Goal: Task Accomplishment & Management: Complete application form

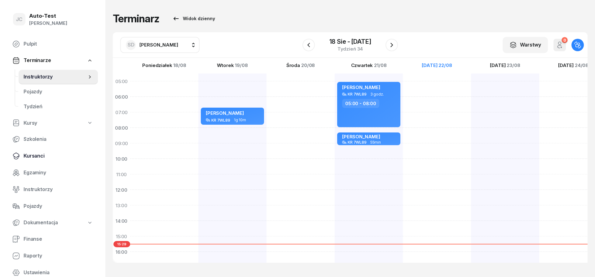
click at [55, 156] on span "Kursanci" at bounding box center [58, 156] width 69 height 8
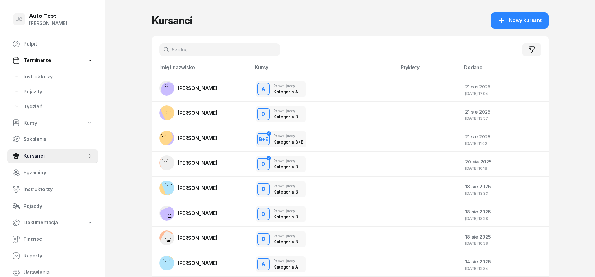
click at [183, 46] on input "text" at bounding box center [219, 49] width 121 height 12
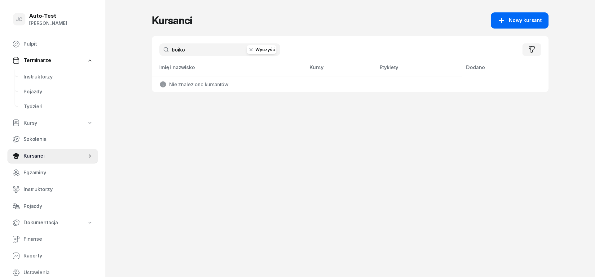
type input "boiko"
click at [517, 26] on link "Nowy kursant" at bounding box center [520, 20] width 58 height 16
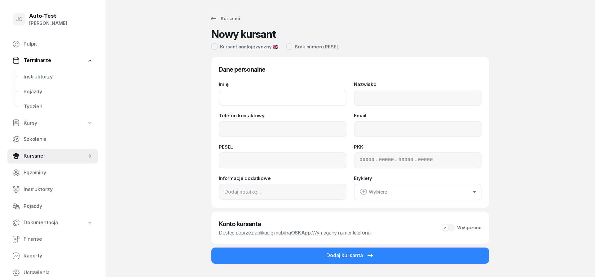
click at [285, 97] on input "Imię" at bounding box center [283, 98] width 128 height 16
type input "Pylyp"
type input "Boiko"
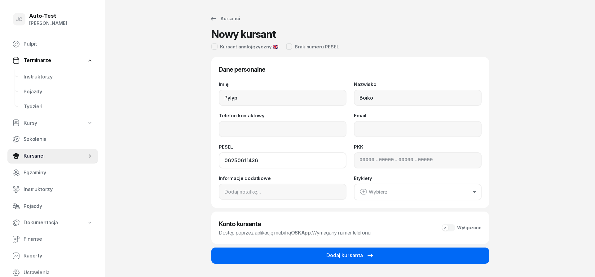
type input "06250611436"
click at [333, 254] on div "Dodaj kursanta" at bounding box center [350, 255] width 48 height 8
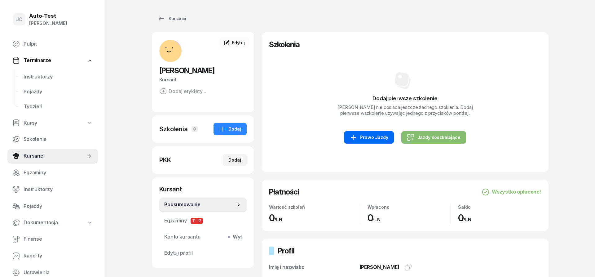
click at [388, 133] on link "Prawo Jazdy" at bounding box center [369, 137] width 50 height 12
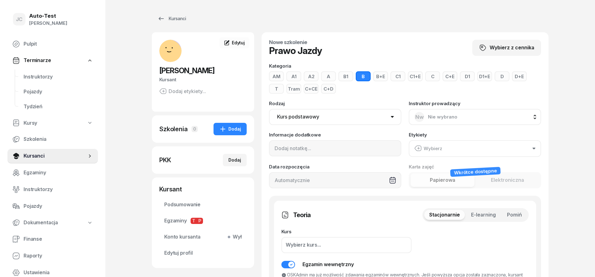
click at [523, 215] on button "Pomiń" at bounding box center [514, 215] width 25 height 10
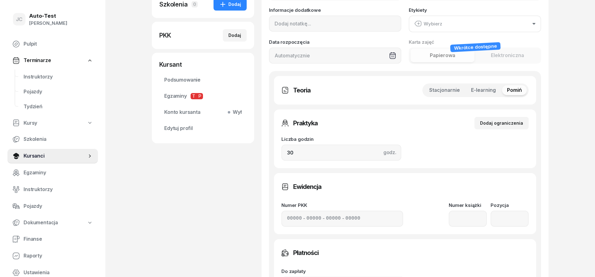
scroll to position [126, 0]
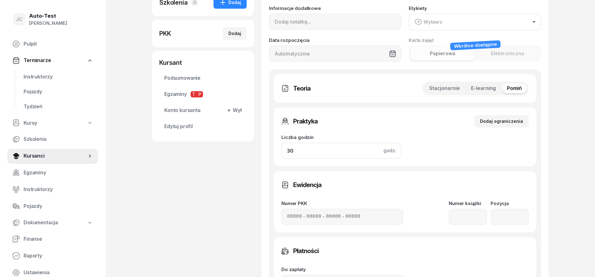
drag, startPoint x: 307, startPoint y: 152, endPoint x: 231, endPoint y: 156, distance: 75.4
click at [281, 156] on input "30" at bounding box center [341, 150] width 120 height 16
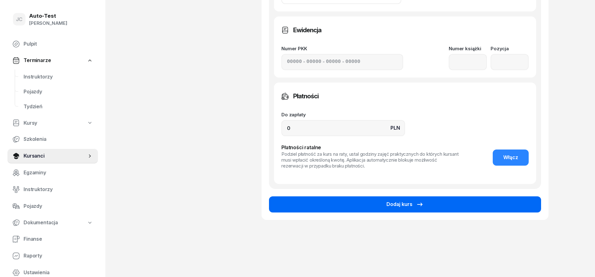
type input "32"
click at [321, 204] on button "Dodaj kurs" at bounding box center [405, 204] width 272 height 16
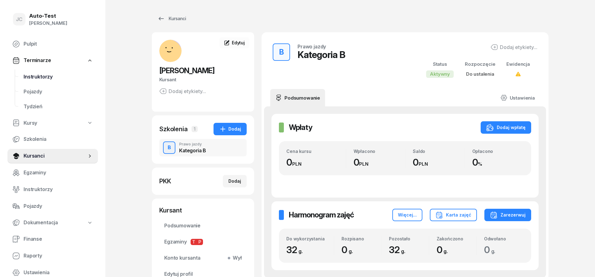
click at [59, 72] on link "Instruktorzy" at bounding box center [58, 76] width 79 height 15
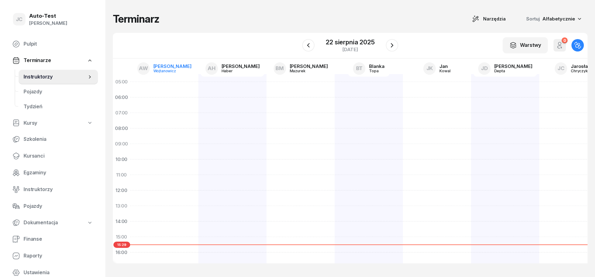
click at [164, 67] on div "[PERSON_NAME]" at bounding box center [172, 66] width 38 height 5
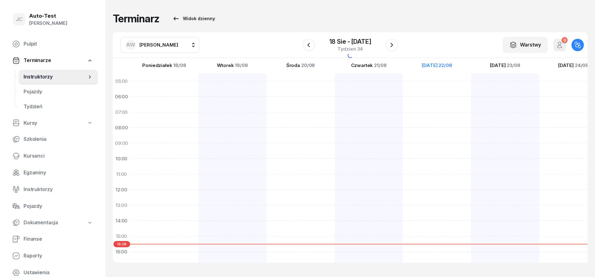
click at [157, 42] on span "[PERSON_NAME]" at bounding box center [158, 45] width 39 height 6
type input "chr"
click at [171, 88] on span "[PERSON_NAME]" at bounding box center [162, 86] width 38 height 8
click at [471, 207] on div at bounding box center [505, 228] width 68 height 310
select select "13"
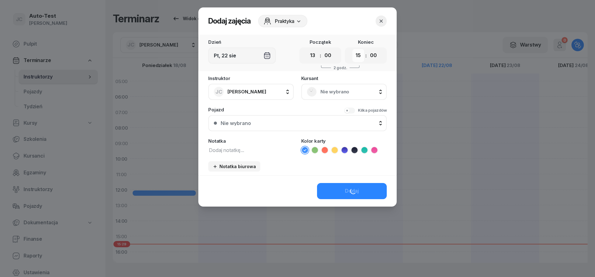
click at [352, 49] on select "00 01 02 03 04 05 06 07 08 09 10 11 12 13 14 15 16 17 18 19 20 21 22 23" at bounding box center [358, 55] width 12 height 13
select select "13"
click option "13" at bounding box center [0, 0] width 0 height 0
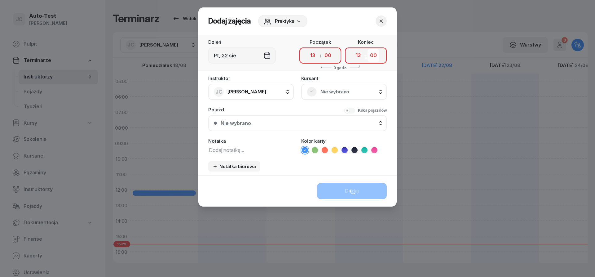
click at [367, 49] on select "00 05 10 15 20 25 30 35 40 45 50 55" at bounding box center [373, 55] width 12 height 13
select select "25"
click option "25" at bounding box center [0, 0] width 0 height 0
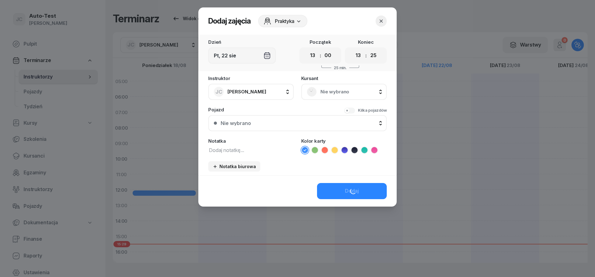
click at [337, 91] on span "Nie wybrano" at bounding box center [350, 92] width 61 height 8
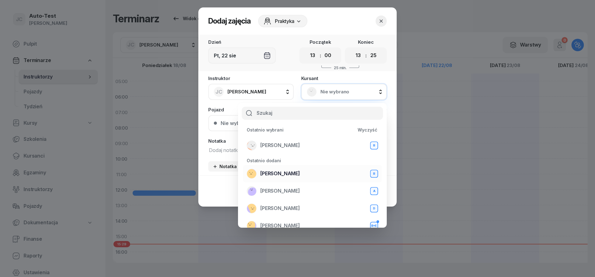
click at [285, 177] on span "[PERSON_NAME]" at bounding box center [280, 173] width 40 height 8
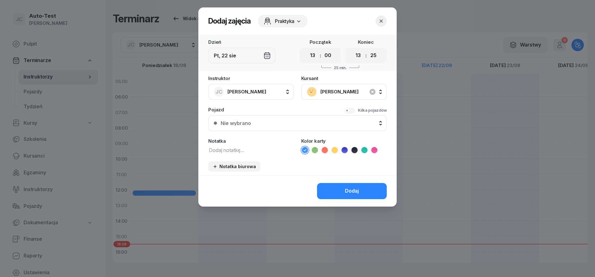
click at [267, 129] on div "Instruktor JC [PERSON_NAME] AW [PERSON_NAME] AH [PERSON_NAME] BM [PERSON_NAME] …" at bounding box center [297, 125] width 198 height 99
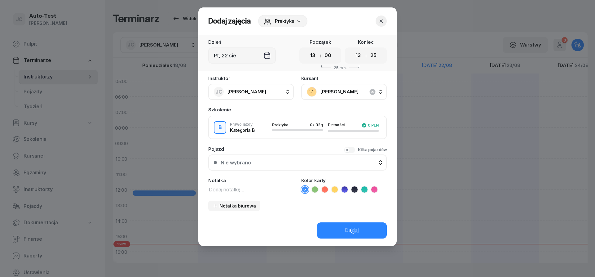
click at [256, 162] on div "Nie wybrano" at bounding box center [301, 162] width 160 height 5
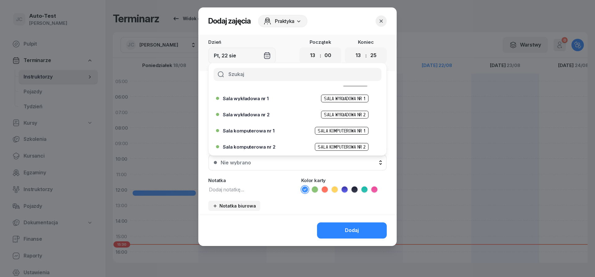
scroll to position [190, 0]
click at [265, 132] on span "Sala komputerowa nr 1" at bounding box center [249, 130] width 52 height 5
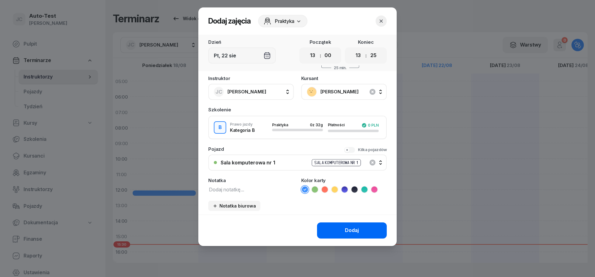
click at [345, 227] on div "Dodaj" at bounding box center [352, 230] width 14 height 8
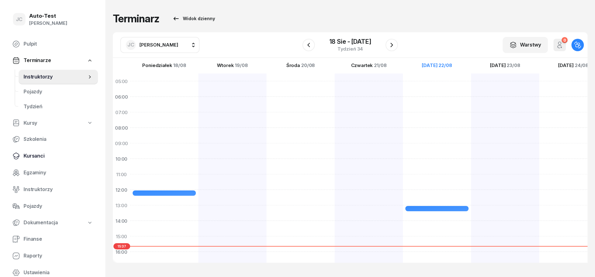
click at [53, 156] on span "Kursanci" at bounding box center [58, 156] width 69 height 8
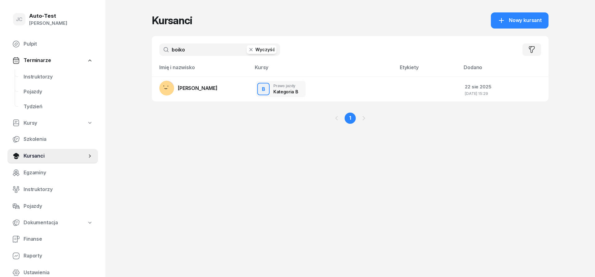
drag, startPoint x: 198, startPoint y: 41, endPoint x: 199, endPoint y: 49, distance: 8.1
click at [198, 44] on div "boiko Wyczyść Filtruj" at bounding box center [350, 49] width 396 height 27
drag, startPoint x: 197, startPoint y: 51, endPoint x: 119, endPoint y: 53, distance: 77.5
click at [159, 53] on input "boiko" at bounding box center [219, 49] width 121 height 12
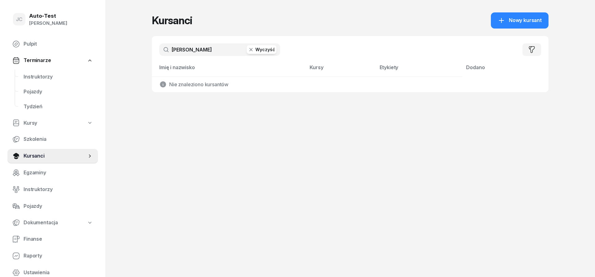
type input "[PERSON_NAME]"
click at [514, 18] on span "Nowy kursant" at bounding box center [525, 20] width 33 height 8
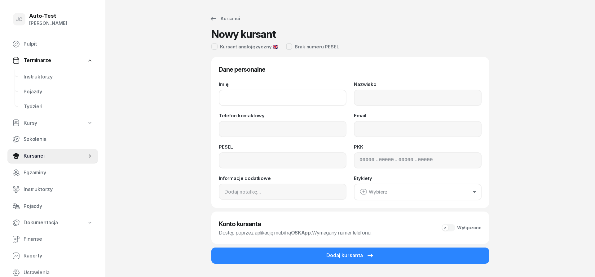
click at [282, 95] on input "Imię" at bounding box center [283, 98] width 128 height 16
type input "[PERSON_NAME]"
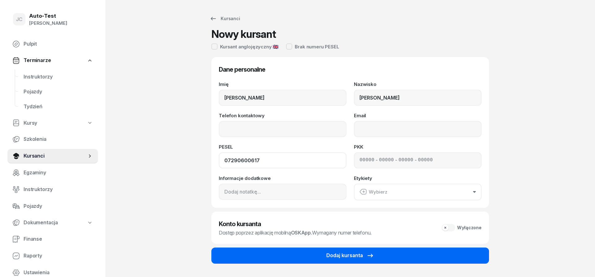
type input "07290600617"
click at [352, 248] on button "Dodaj kursanta" at bounding box center [350, 255] width 278 height 16
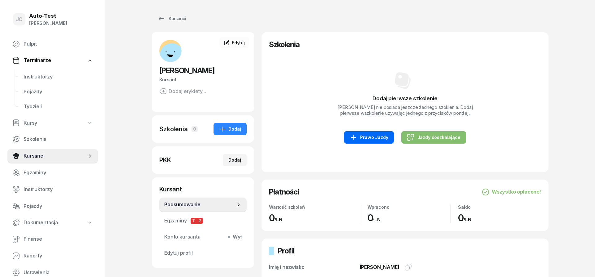
click at [386, 141] on div "Prawo Jazdy" at bounding box center [368, 136] width 38 height 7
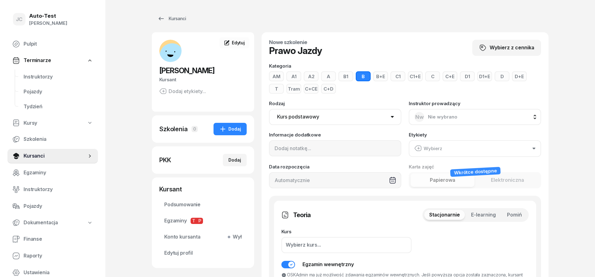
click at [505, 215] on button "Pomiń" at bounding box center [514, 215] width 25 height 10
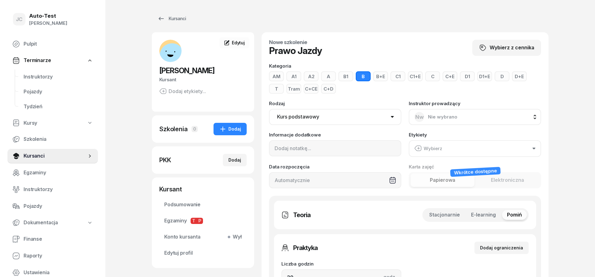
scroll to position [63, 0]
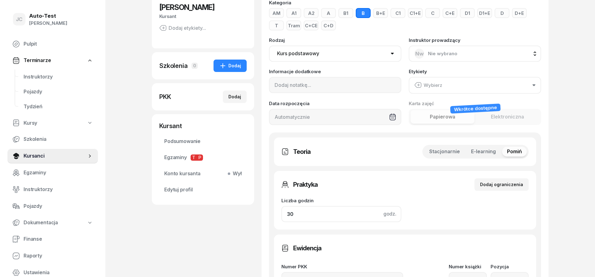
drag, startPoint x: 322, startPoint y: 217, endPoint x: 259, endPoint y: 226, distance: 63.8
click at [281, 220] on input "30" at bounding box center [341, 214] width 120 height 16
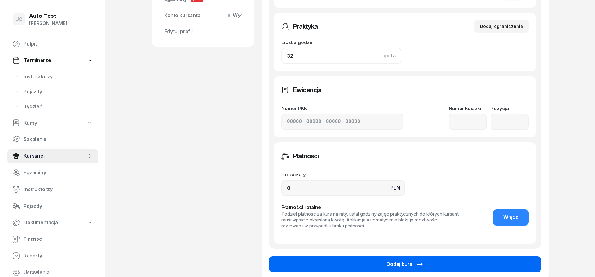
type input "32"
click at [318, 259] on button "Dodaj kurs" at bounding box center [405, 264] width 272 height 16
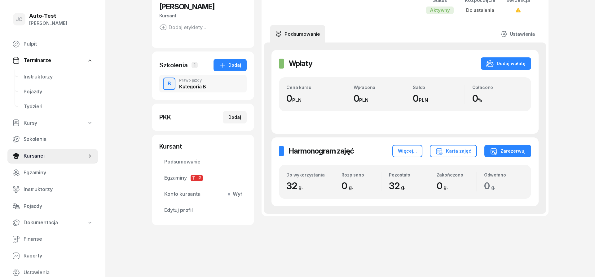
scroll to position [63, 0]
click at [53, 81] on span "Instruktorzy" at bounding box center [58, 77] width 69 height 8
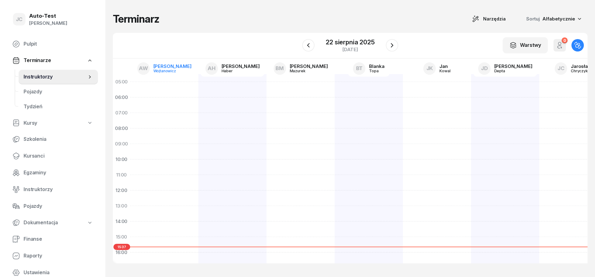
click at [173, 70] on div "Wojtanowicz" at bounding box center [168, 71] width 30 height 4
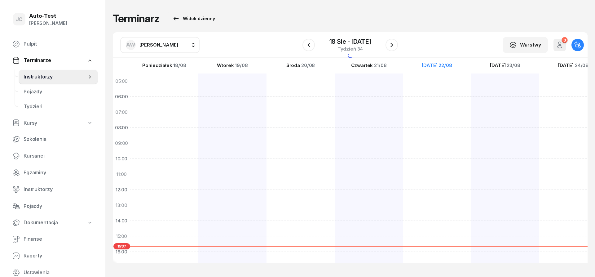
click at [146, 40] on button "AW [PERSON_NAME]" at bounding box center [159, 45] width 79 height 16
type input "chr"
click at [177, 82] on span "[PERSON_NAME]" at bounding box center [162, 86] width 38 height 8
click at [471, 191] on div "[PERSON_NAME] Sala komputerowa nr 1 25min 13:00 - 13:25" at bounding box center [505, 228] width 68 height 310
select select "12"
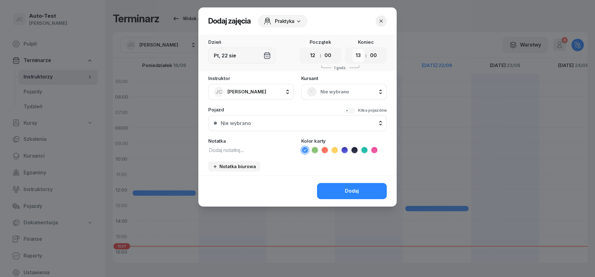
click at [352, 49] on select "00 01 02 03 04 05 06 07 08 09 10 11 12 13 14 15 16 17 18 19 20 21 22 23" at bounding box center [358, 55] width 12 height 13
select select "12"
click option "12" at bounding box center [0, 0] width 0 height 0
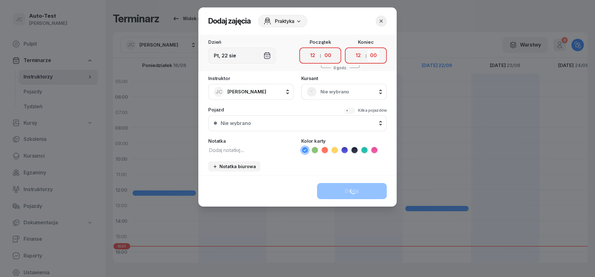
click at [367, 49] on select "00 05 10 15 20 25 30 35 40 45 50 55" at bounding box center [373, 55] width 12 height 13
select select "25"
click option "25" at bounding box center [0, 0] width 0 height 0
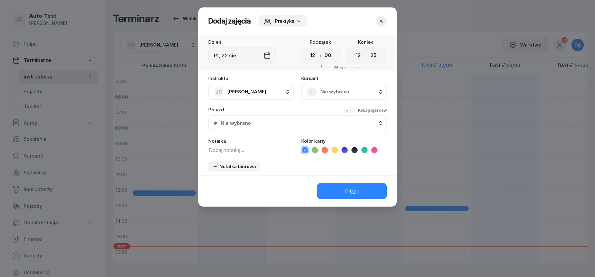
click at [343, 93] on span "Nie wybrano" at bounding box center [350, 92] width 61 height 8
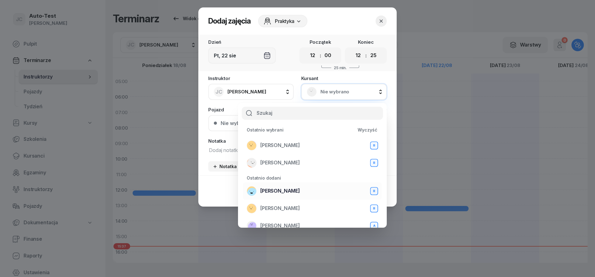
click at [287, 193] on span "[PERSON_NAME]" at bounding box center [280, 191] width 40 height 8
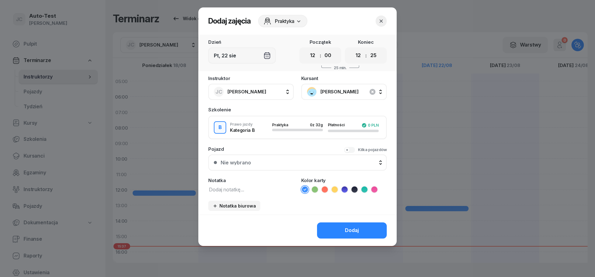
click at [266, 163] on div "Nie wybrano" at bounding box center [301, 162] width 160 height 5
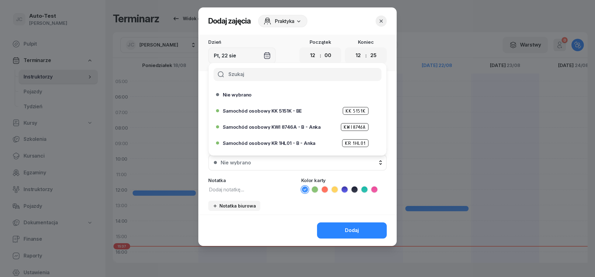
scroll to position [190, 0]
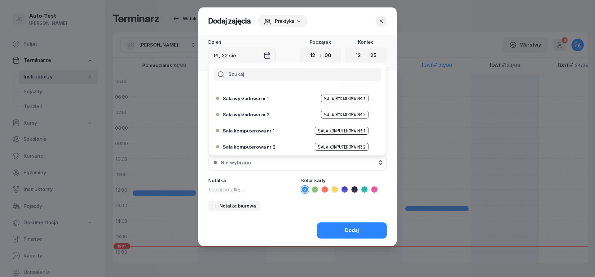
click at [274, 132] on div "Sala komputerowa nr 1 Sala komputerowa nr 1" at bounding box center [299, 131] width 152 height 8
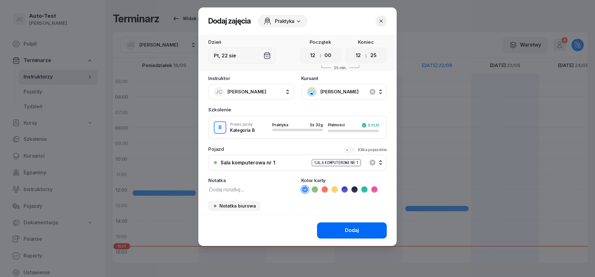
click at [341, 225] on button "Dodaj" at bounding box center [352, 230] width 70 height 16
